Goal: Task Accomplishment & Management: Manage account settings

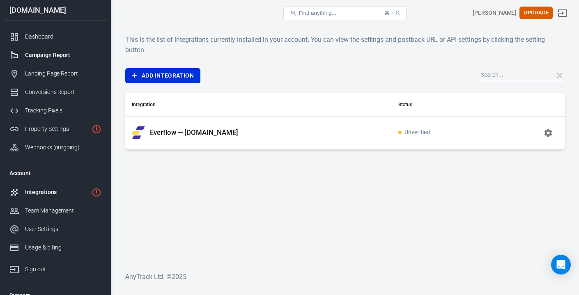
click at [37, 52] on div "Campaign Report" at bounding box center [63, 55] width 76 height 9
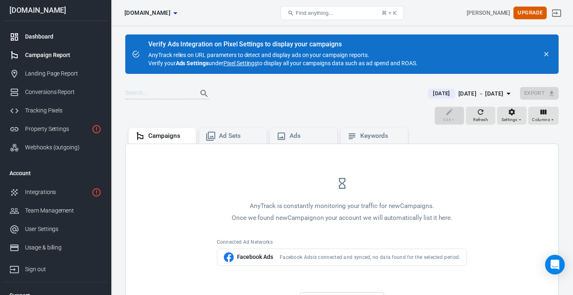
click at [37, 39] on div "Dashboard" at bounding box center [63, 36] width 76 height 9
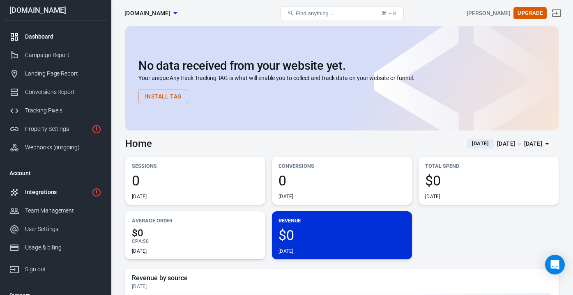
click at [43, 195] on div "Integrations" at bounding box center [56, 192] width 63 height 9
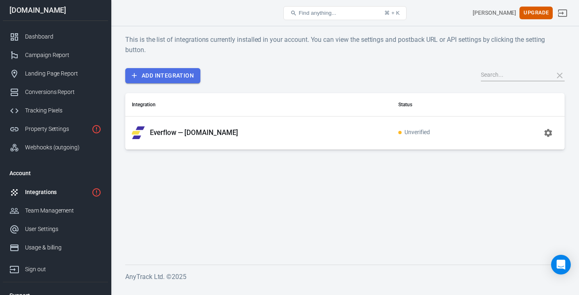
click at [167, 77] on link "Add Integration" at bounding box center [162, 75] width 75 height 15
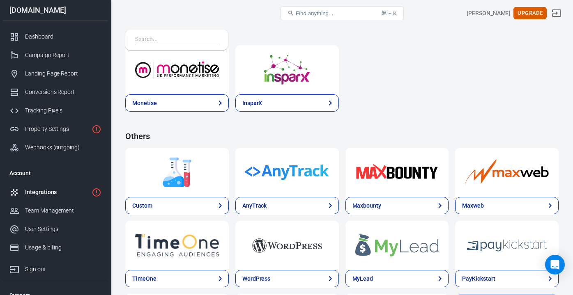
scroll to position [1713, 0]
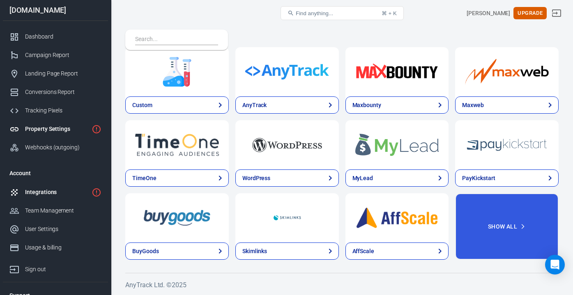
click at [68, 126] on div "Property Settings" at bounding box center [56, 129] width 63 height 9
